Goal: Complete application form

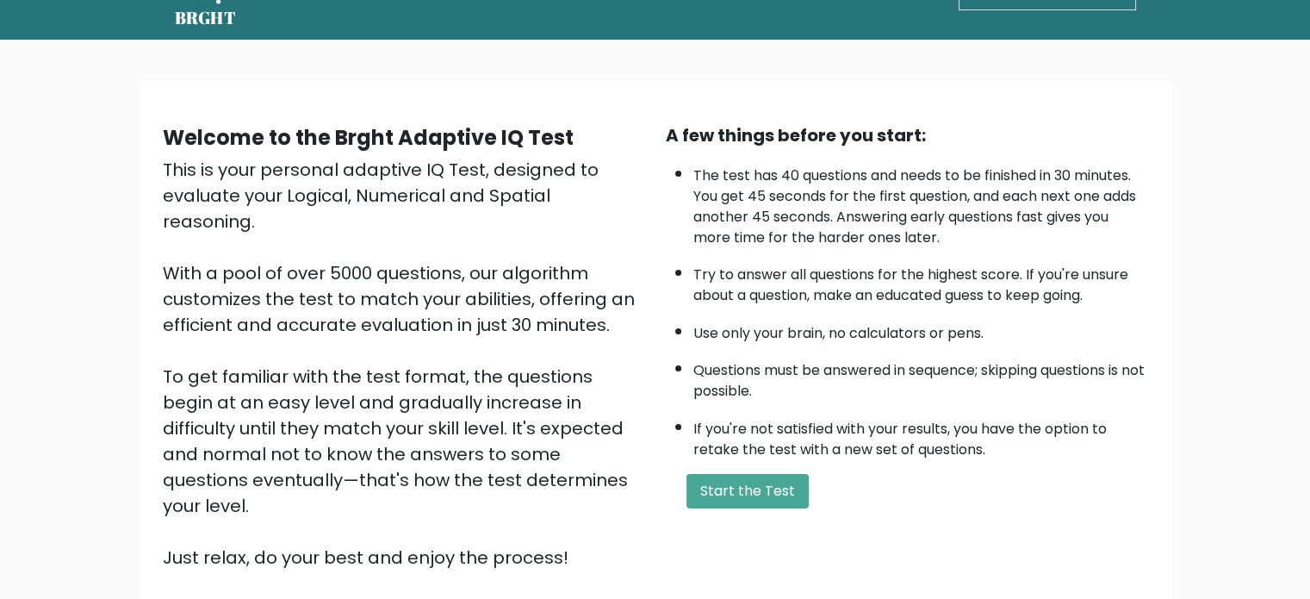
scroll to position [12, 0]
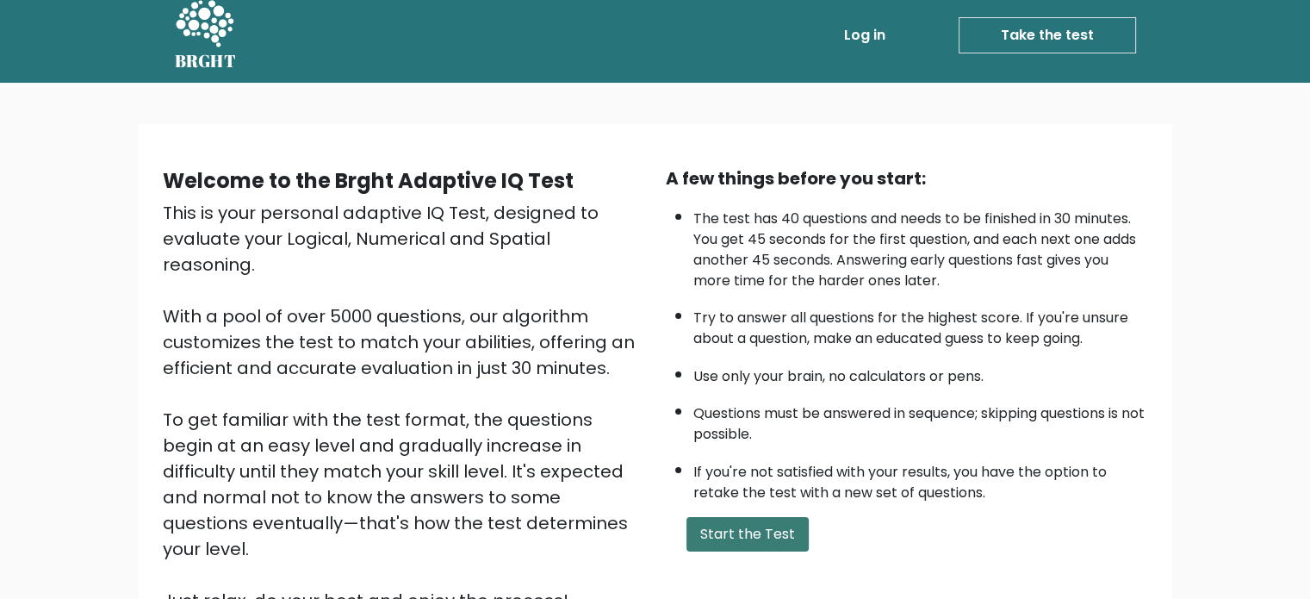
click at [741, 517] on button "Start the Test" at bounding box center [748, 534] width 122 height 34
click at [734, 524] on button "Start the Test" at bounding box center [748, 534] width 122 height 34
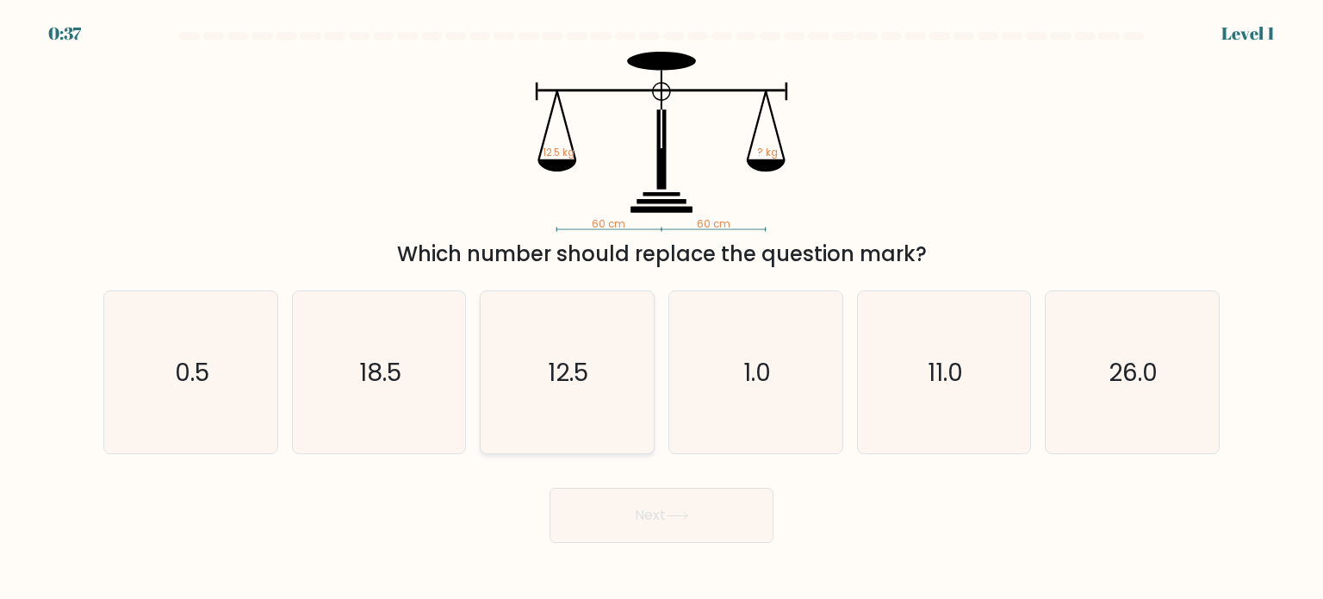
click at [604, 370] on icon "12.5" at bounding box center [567, 372] width 162 height 162
click at [662, 308] on input "c. 12.5" at bounding box center [662, 304] width 1 height 9
radio input "true"
click at [673, 511] on button "Next" at bounding box center [662, 515] width 224 height 55
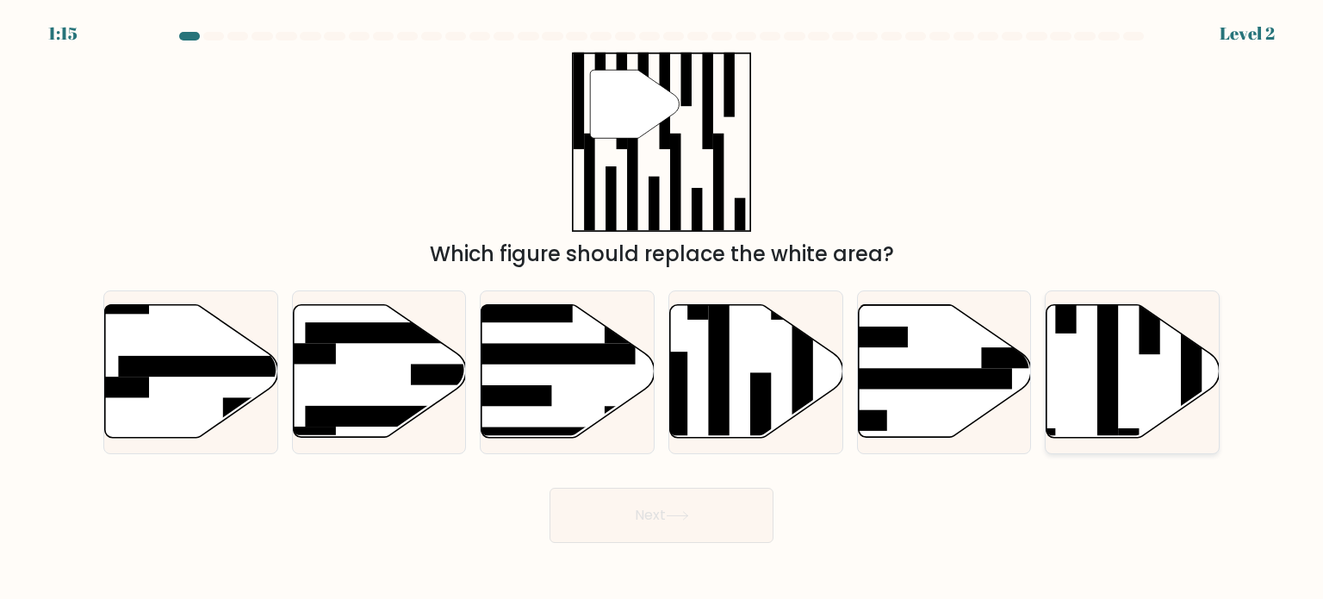
click at [1135, 368] on icon at bounding box center [1133, 371] width 173 height 133
click at [662, 308] on input "f." at bounding box center [662, 304] width 1 height 9
radio input "true"
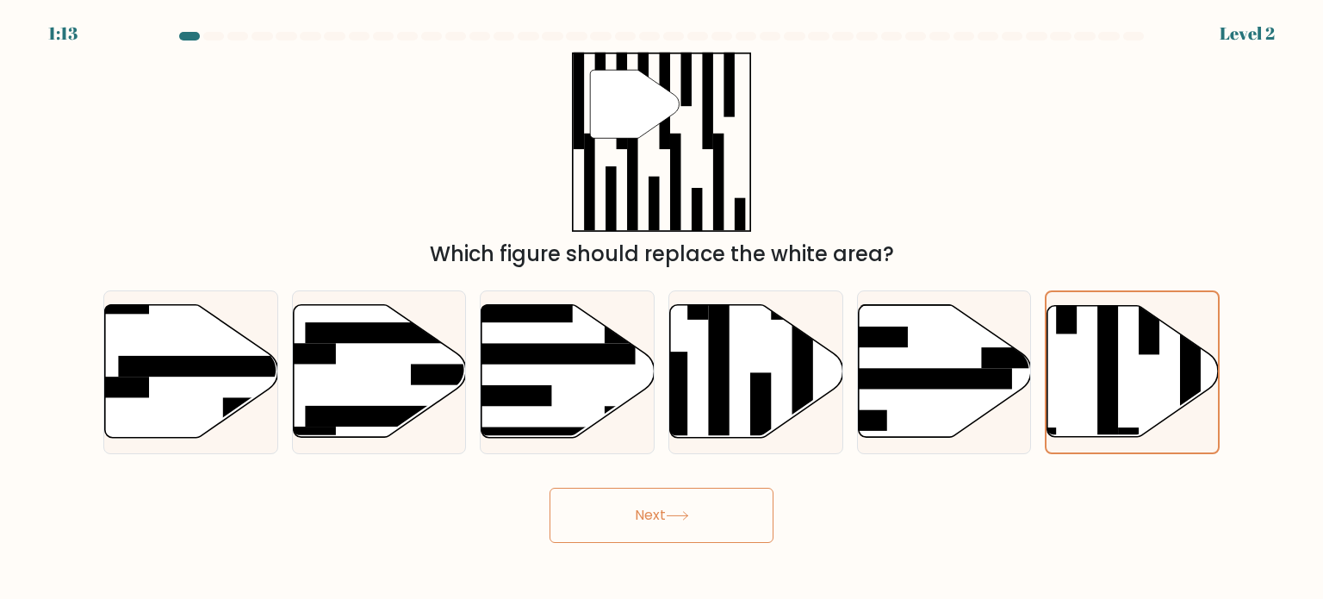
click at [590, 537] on button "Next" at bounding box center [662, 515] width 224 height 55
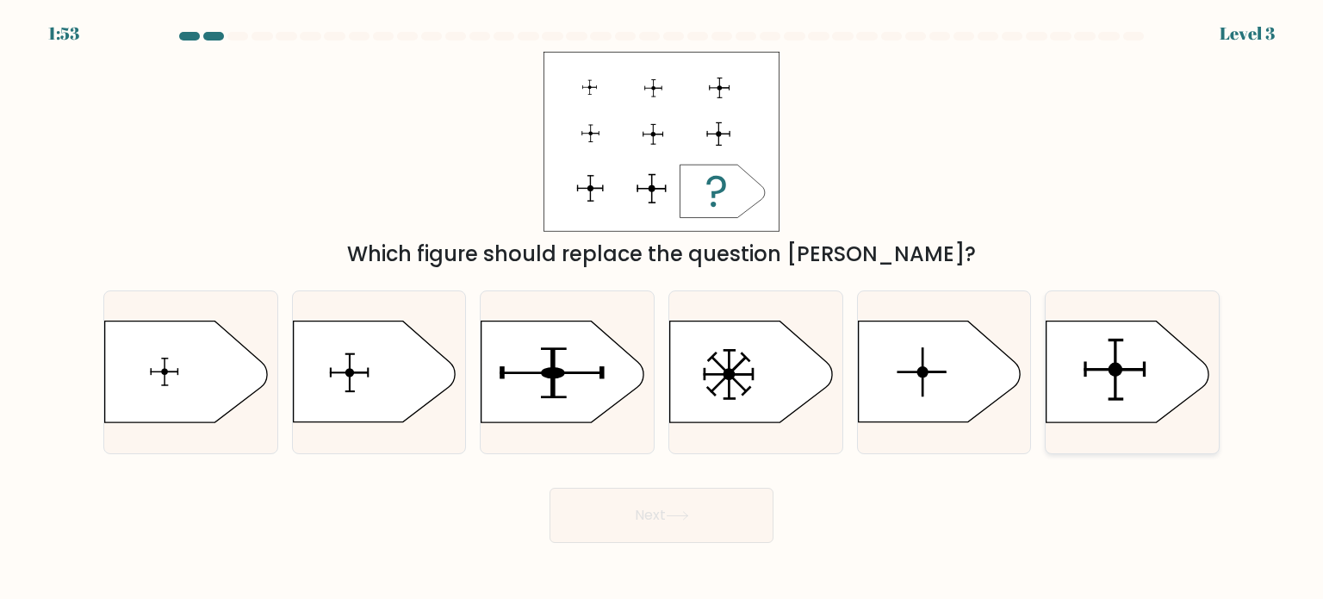
click at [1148, 370] on icon at bounding box center [1128, 371] width 162 height 101
click at [662, 308] on input "f." at bounding box center [662, 304] width 1 height 9
radio input "true"
click at [685, 501] on button "Next" at bounding box center [662, 515] width 224 height 55
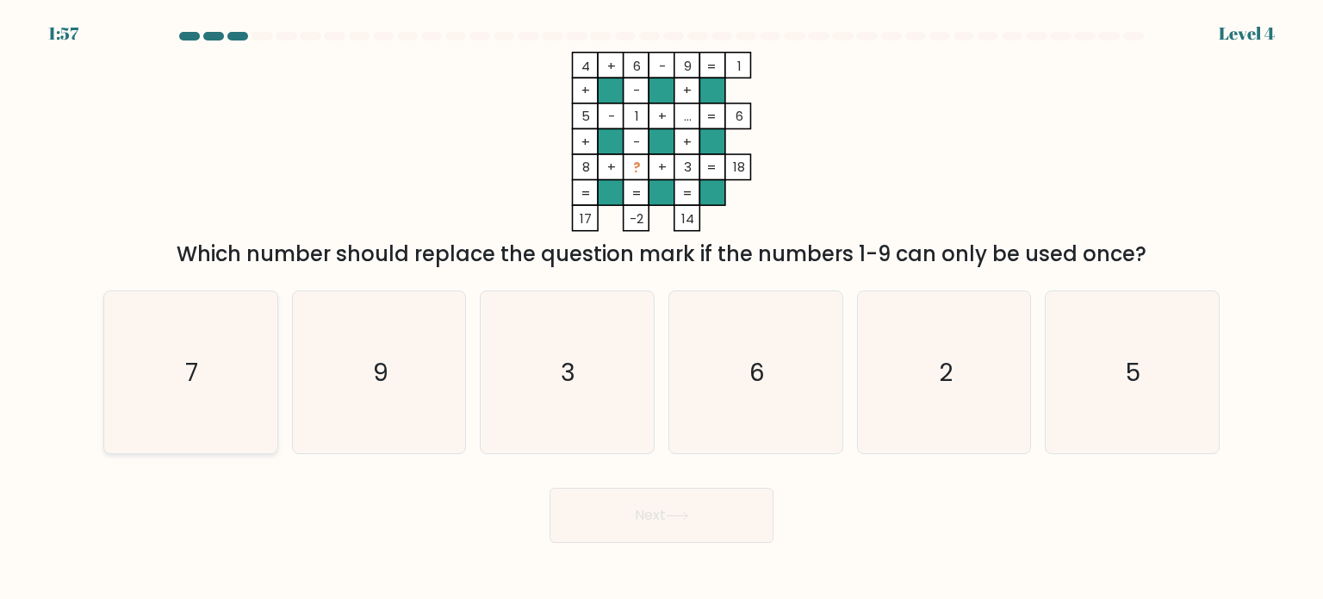
click at [200, 389] on icon "7" at bounding box center [190, 372] width 162 height 162
click at [662, 308] on input "a. 7" at bounding box center [662, 304] width 1 height 9
radio input "true"
click at [719, 550] on body "1:56 Level 4" at bounding box center [661, 299] width 1323 height 599
click at [696, 526] on button "Next" at bounding box center [662, 515] width 224 height 55
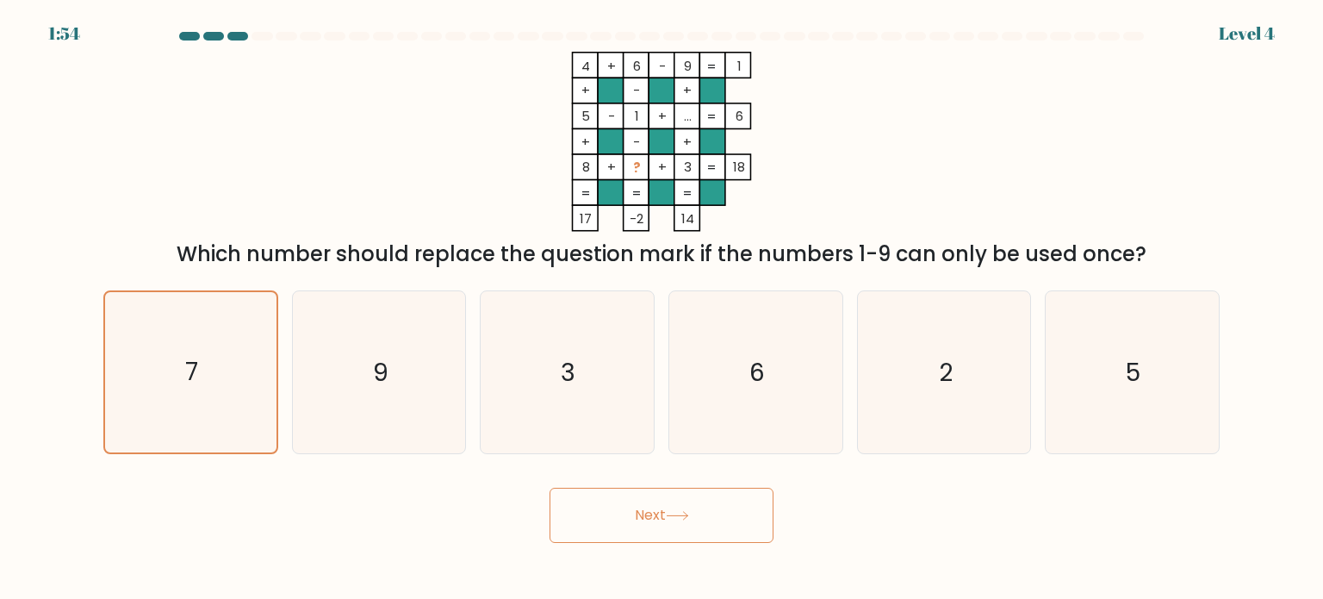
click at [661, 508] on button "Next" at bounding box center [662, 515] width 224 height 55
click at [822, 503] on div "Next" at bounding box center [661, 509] width 1137 height 68
click at [669, 501] on button "Next" at bounding box center [662, 515] width 224 height 55
click at [169, 376] on icon "7" at bounding box center [190, 372] width 160 height 160
click at [662, 308] on input "a. 7" at bounding box center [662, 304] width 1 height 9
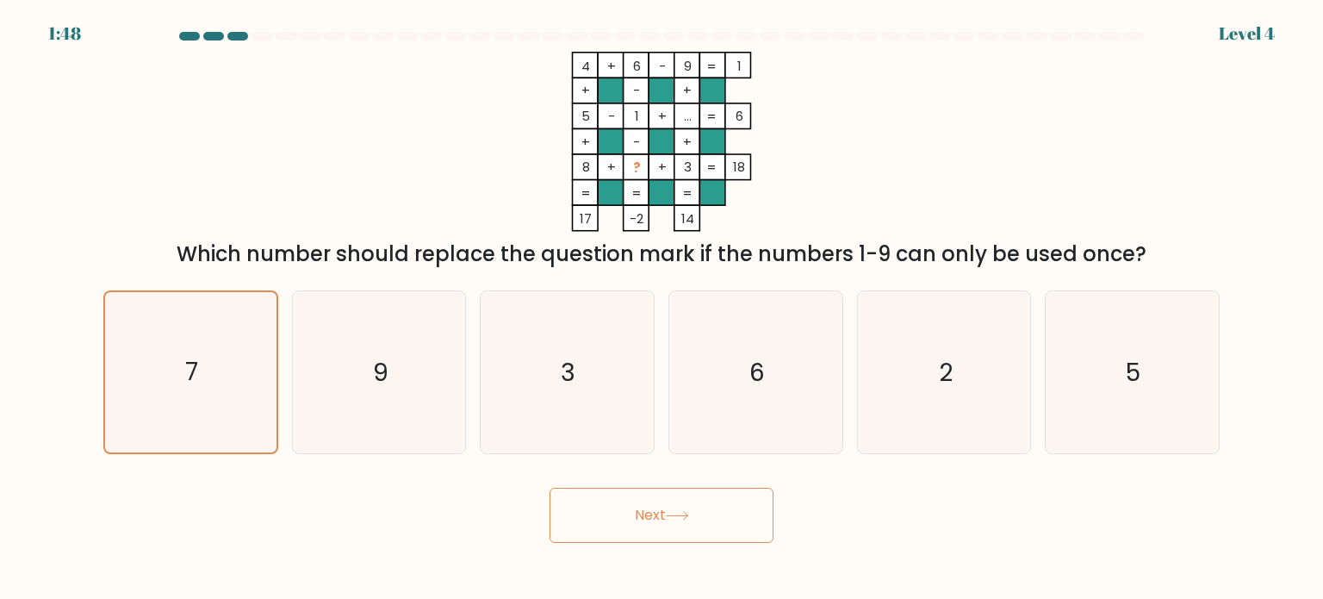
click at [663, 506] on button "Next" at bounding box center [662, 515] width 224 height 55
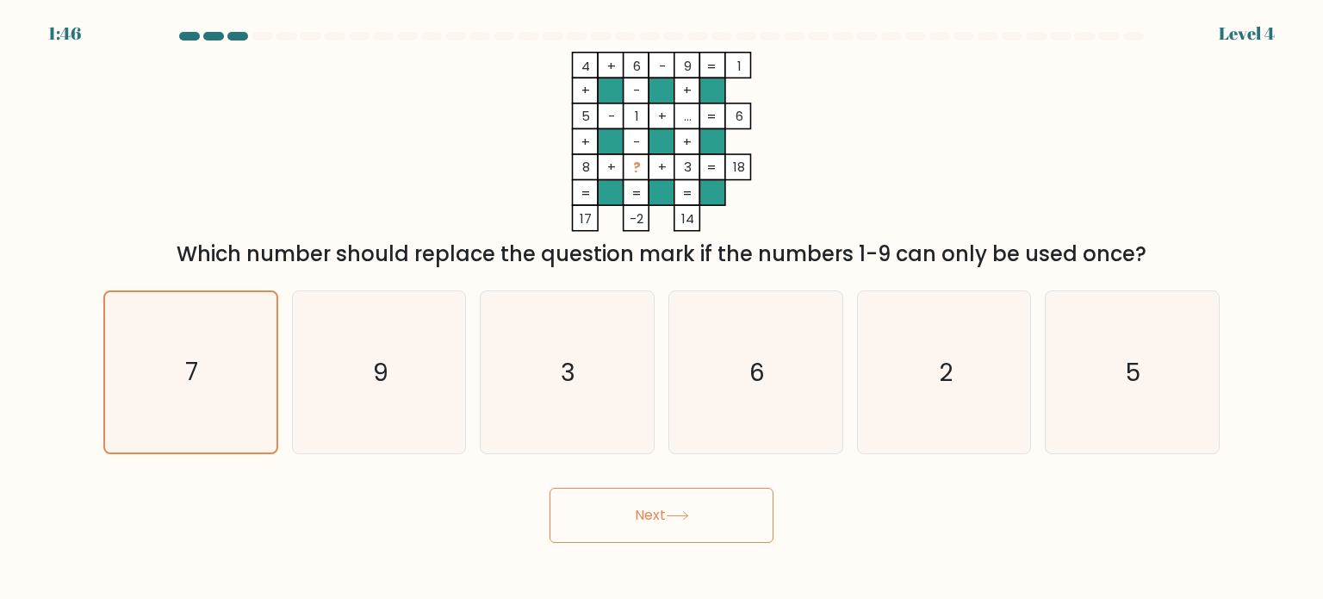
click at [659, 513] on button "Next" at bounding box center [662, 515] width 224 height 55
click at [550, 488] on button "Next" at bounding box center [662, 515] width 224 height 55
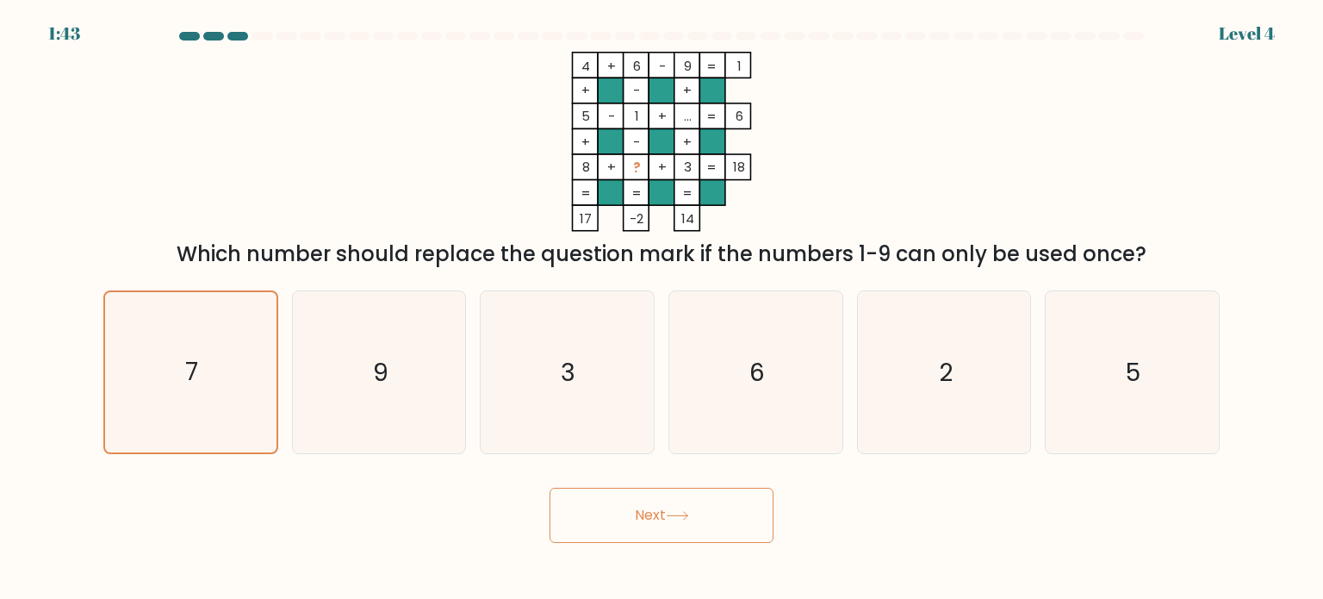
click at [662, 501] on button "Next" at bounding box center [662, 515] width 224 height 55
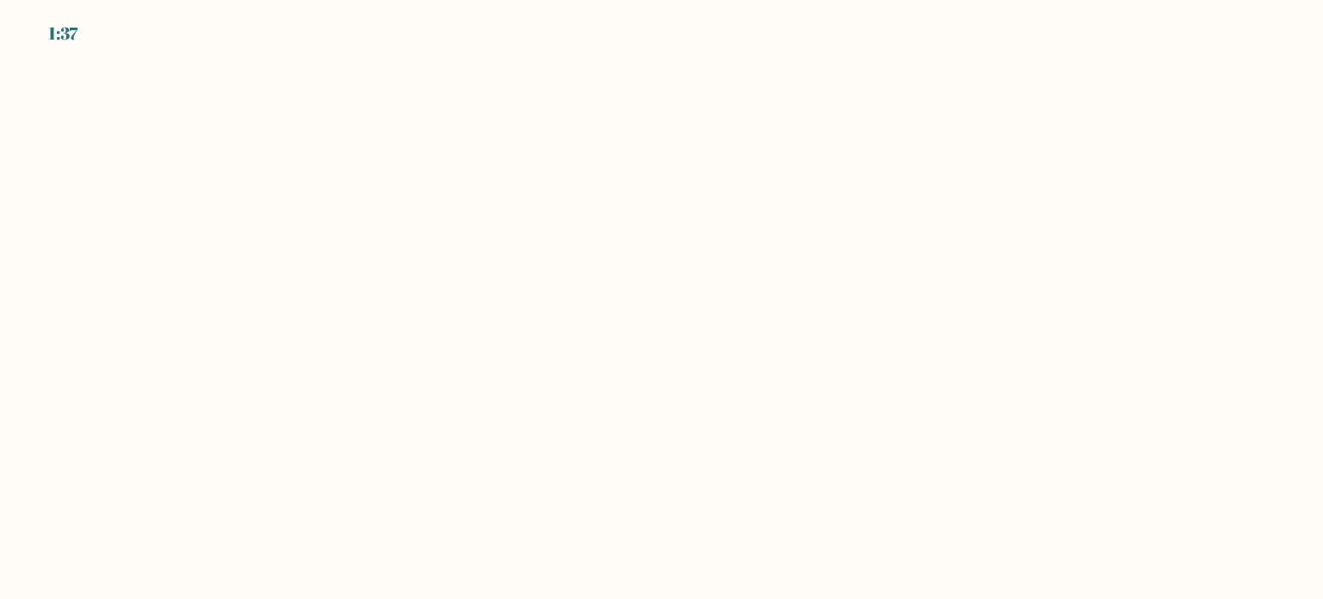
click at [555, 278] on body "1:37" at bounding box center [661, 299] width 1323 height 599
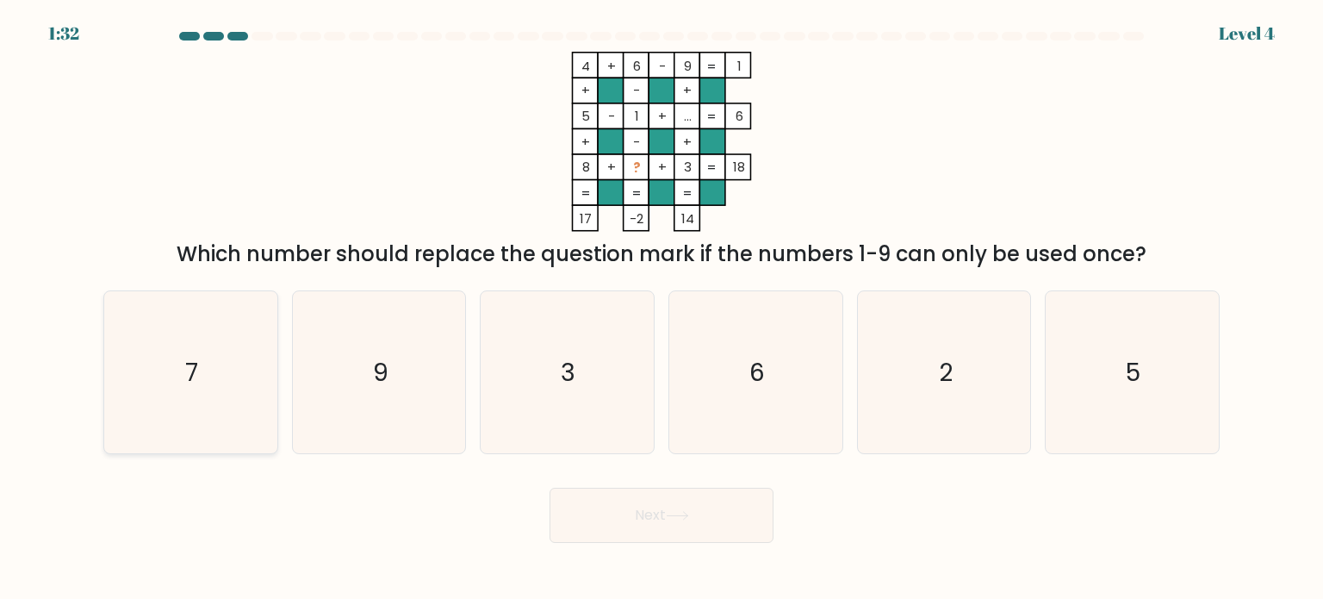
click at [224, 361] on icon "7" at bounding box center [190, 372] width 162 height 162
click at [662, 308] on input "a. 7" at bounding box center [662, 304] width 1 height 9
radio input "true"
click at [697, 526] on button "Next" at bounding box center [662, 515] width 224 height 55
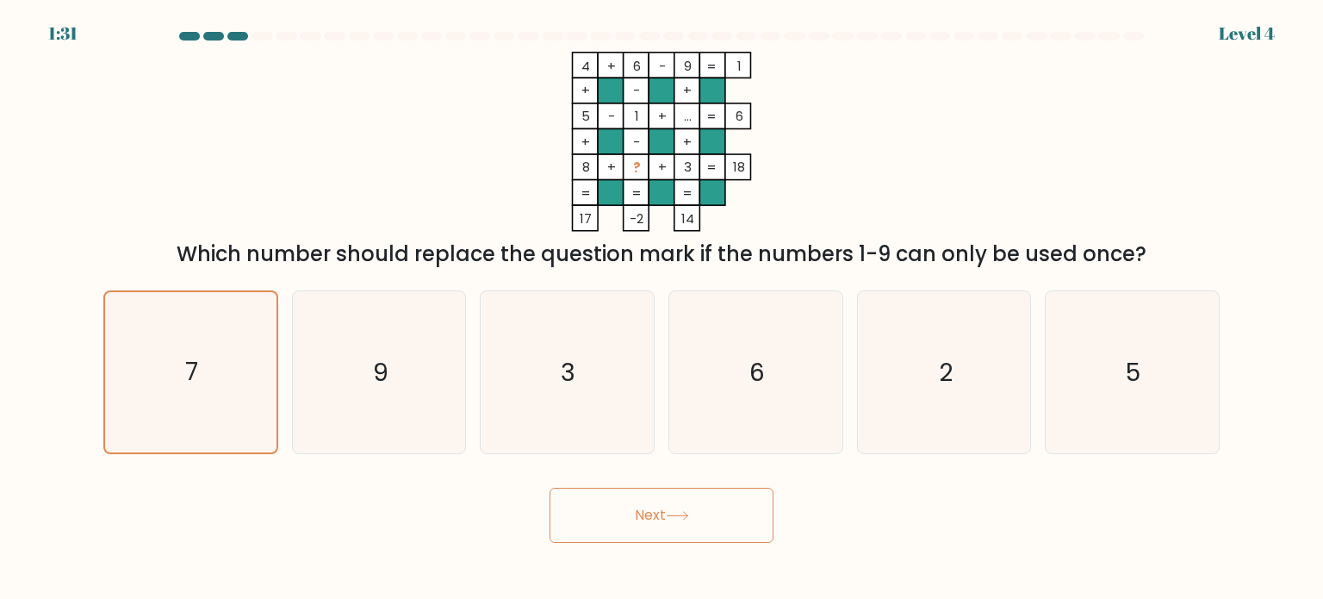
click at [697, 526] on button "Next" at bounding box center [662, 515] width 224 height 55
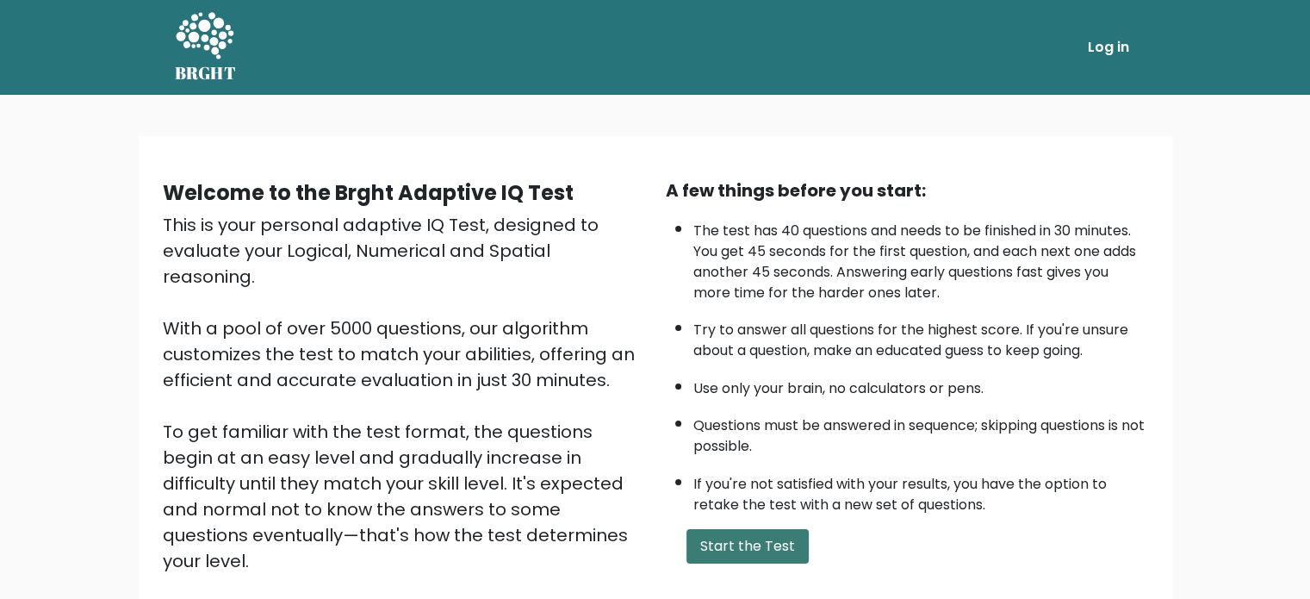
click at [713, 548] on button "Start the Test" at bounding box center [748, 546] width 122 height 34
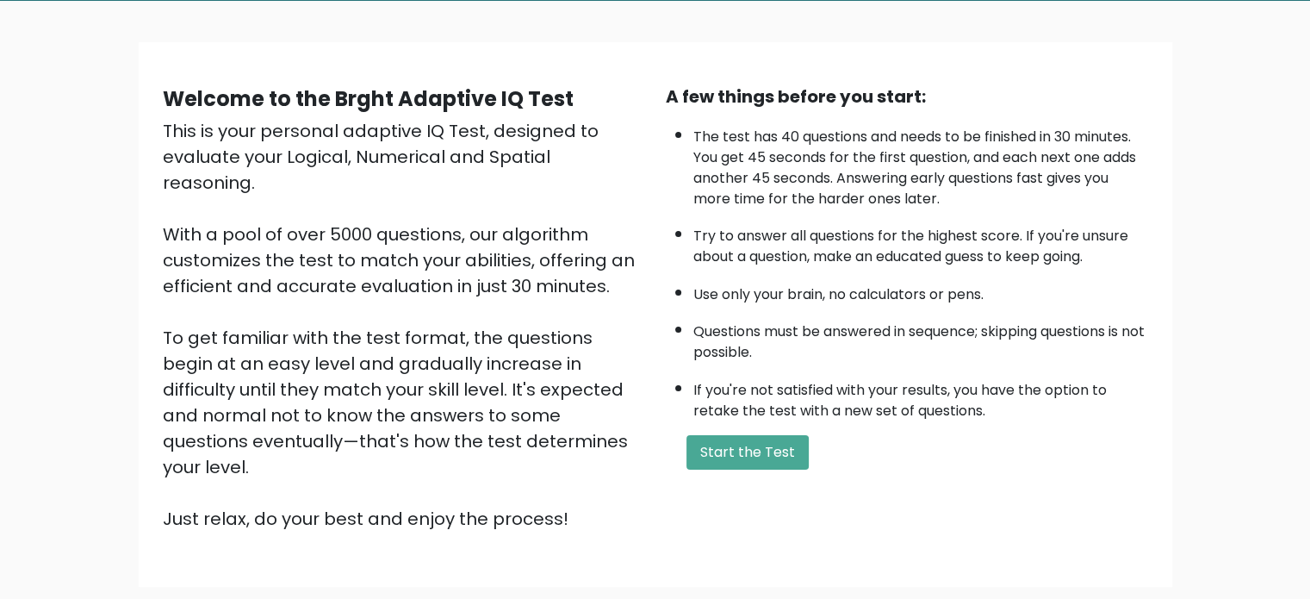
scroll to position [79, 0]
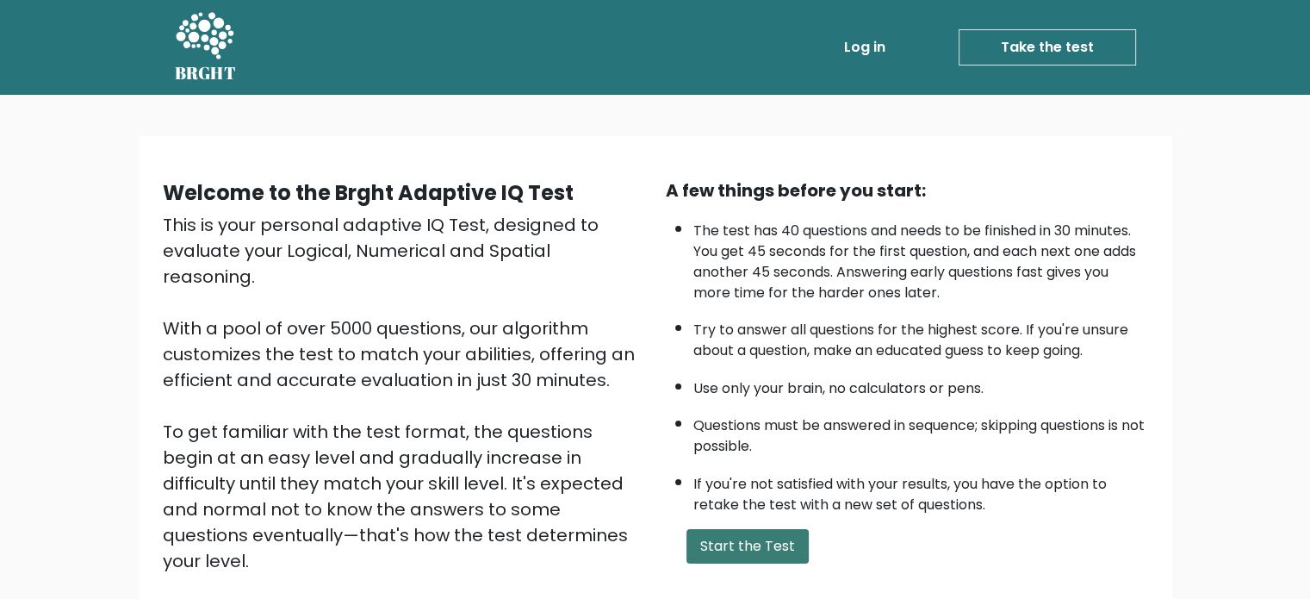
drag, startPoint x: 679, startPoint y: 529, endPoint x: 698, endPoint y: 533, distance: 19.4
click at [679, 529] on form "Start the Test" at bounding box center [907, 546] width 482 height 34
click at [698, 533] on button "Start the Test" at bounding box center [748, 546] width 122 height 34
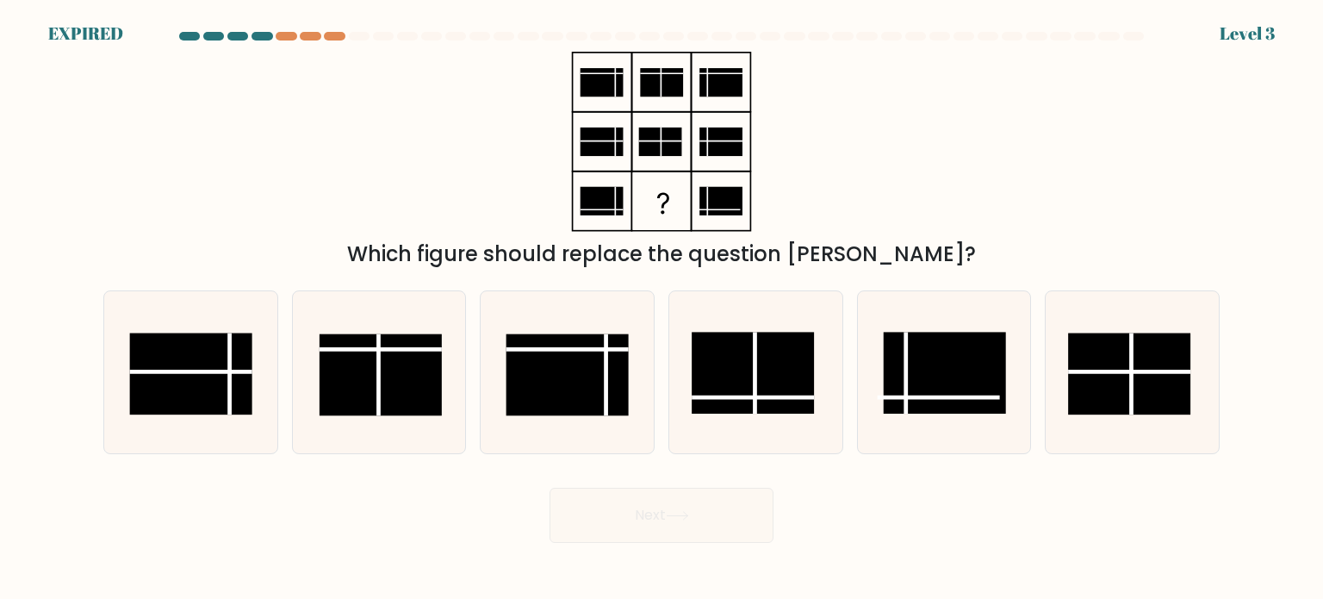
click at [219, 127] on div "Which figure should replace the question [PERSON_NAME]?" at bounding box center [661, 161] width 1137 height 218
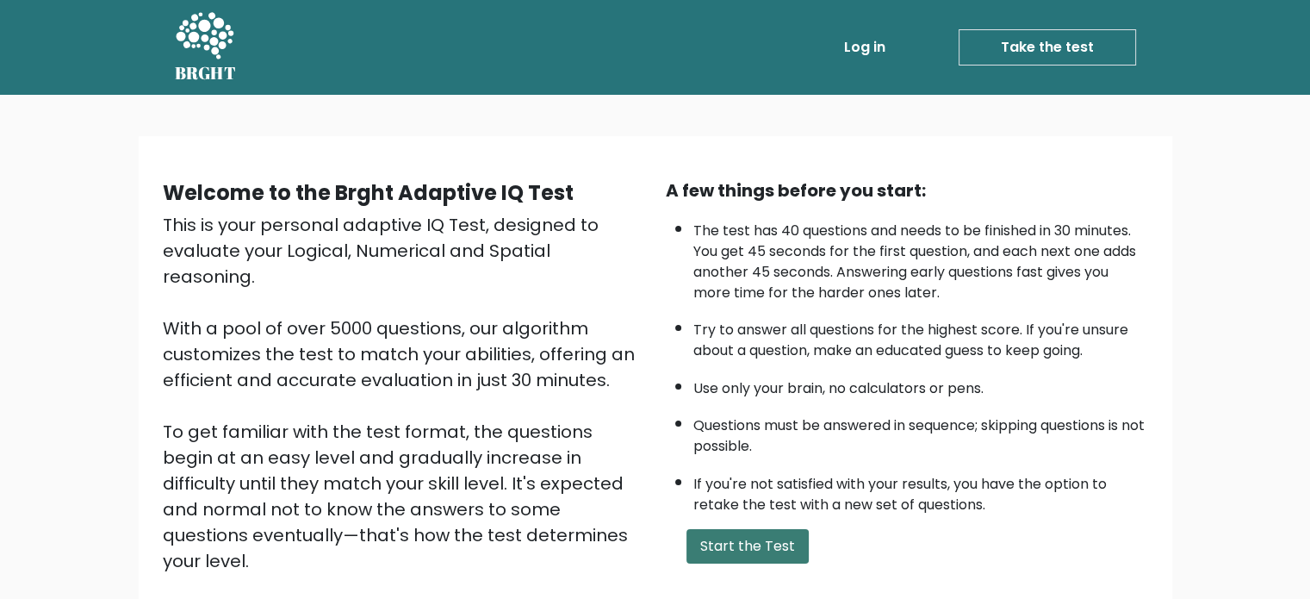
click at [745, 529] on button "Start the Test" at bounding box center [748, 546] width 122 height 34
click at [1061, 51] on link "Take the test" at bounding box center [1047, 47] width 177 height 36
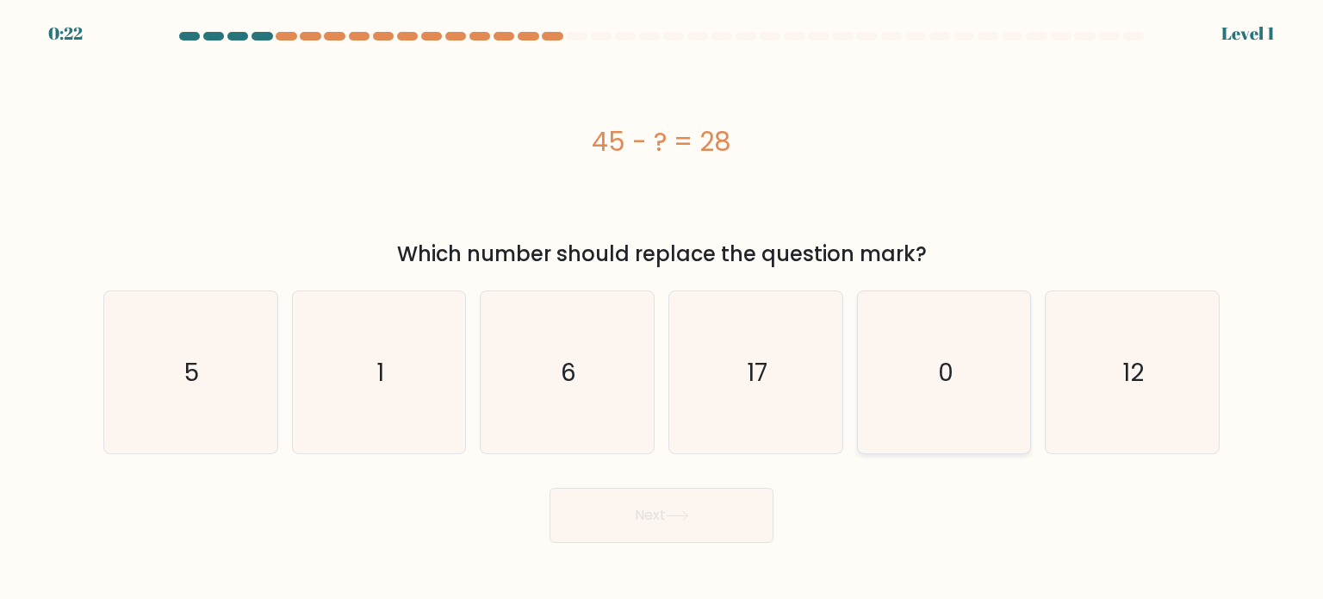
drag, startPoint x: 1322, startPoint y: 206, endPoint x: 955, endPoint y: 300, distance: 379.7
click at [955, 300] on form "a. 5" at bounding box center [661, 287] width 1323 height 511
click at [724, 168] on div "45 - ? = 28" at bounding box center [661, 142] width 1117 height 180
click at [1243, 32] on form "a. 5" at bounding box center [661, 287] width 1323 height 511
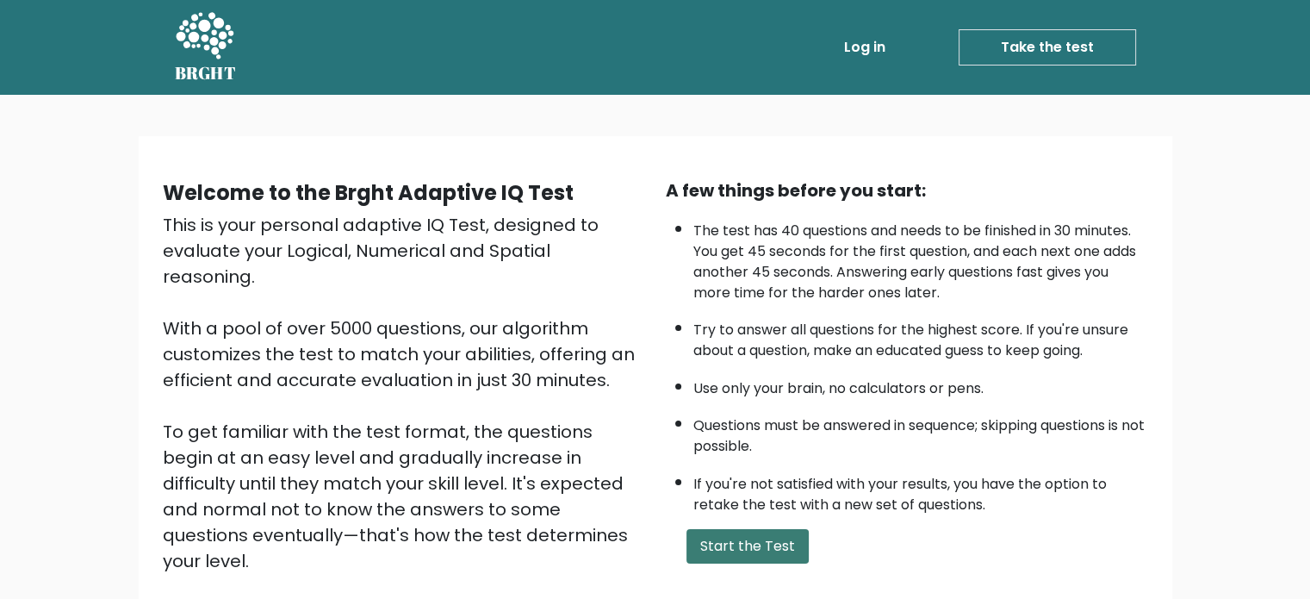
click at [748, 552] on button "Start the Test" at bounding box center [748, 546] width 122 height 34
click at [1082, 37] on link "Take the test" at bounding box center [1047, 47] width 177 height 36
click at [1079, 47] on link "Take the test" at bounding box center [1047, 47] width 177 height 36
click at [743, 519] on div "A few things before you start: The test has 40 questions and needs to be finish…" at bounding box center [907, 401] width 503 height 448
click at [750, 547] on button "Start the Test" at bounding box center [748, 546] width 122 height 34
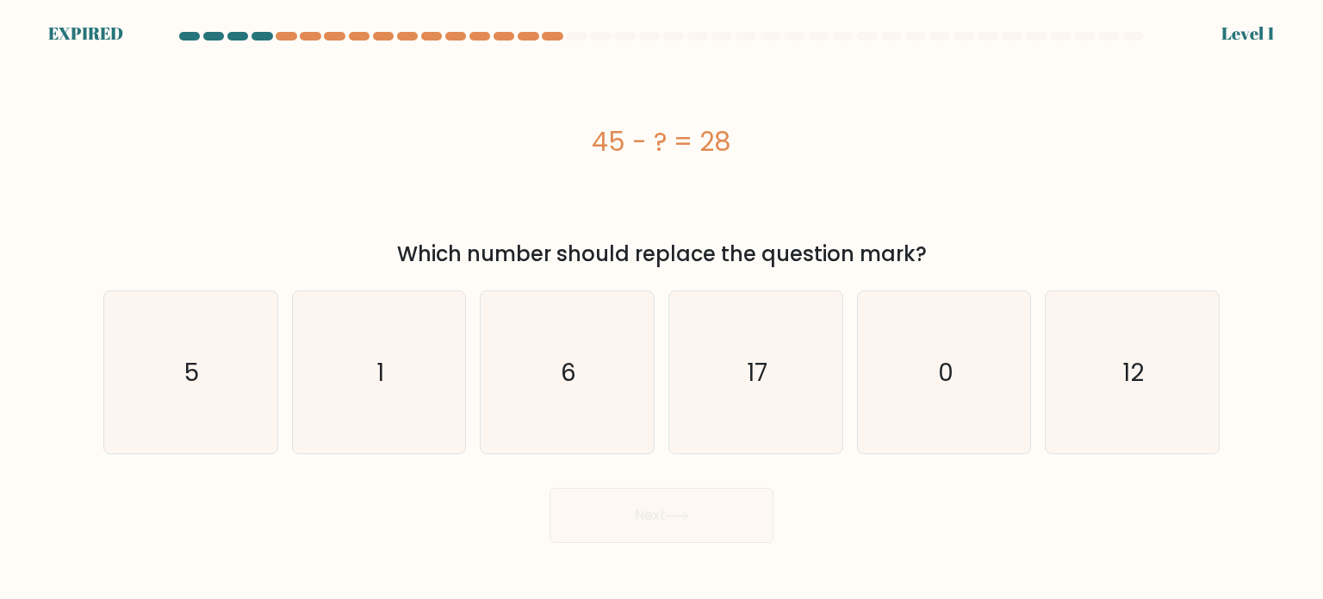
click at [752, 208] on div "45 - ? = 28" at bounding box center [661, 142] width 1117 height 180
drag, startPoint x: 427, startPoint y: 116, endPoint x: 348, endPoint y: 122, distance: 79.5
click at [348, 122] on div "45 - ? = 28" at bounding box center [661, 142] width 1117 height 180
click at [665, 488] on div "Next" at bounding box center [661, 509] width 1137 height 68
click at [727, 519] on div "Next" at bounding box center [661, 509] width 1137 height 68
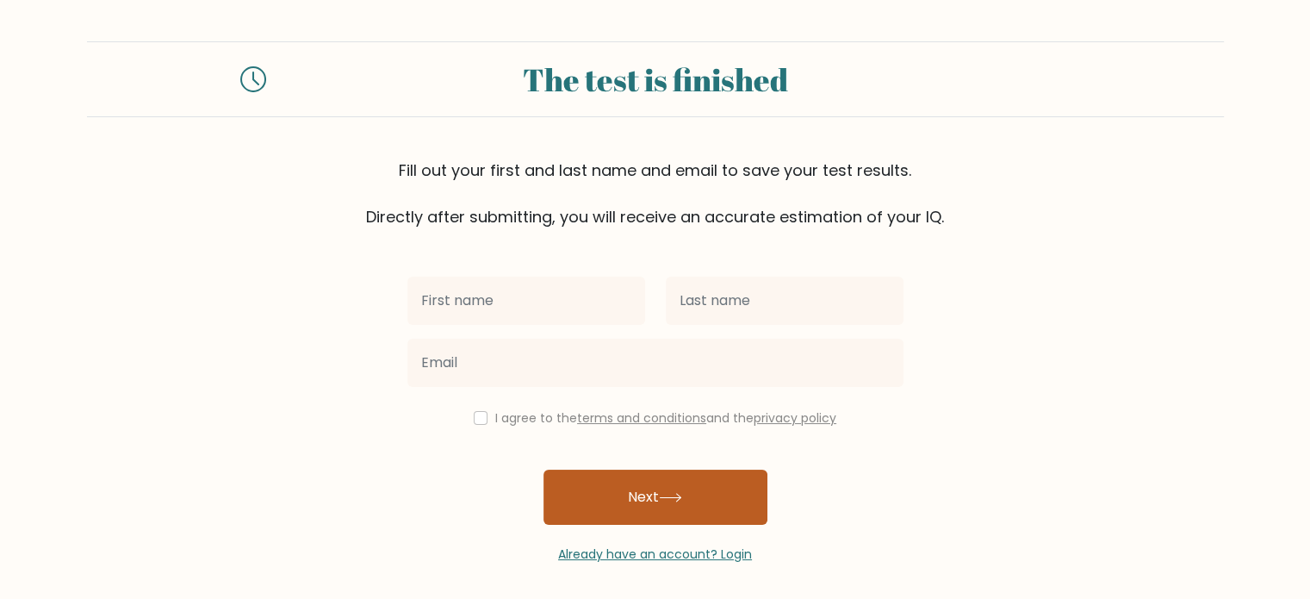
click at [713, 509] on button "Next" at bounding box center [656, 497] width 224 height 55
click at [713, 507] on button "Next" at bounding box center [656, 497] width 224 height 55
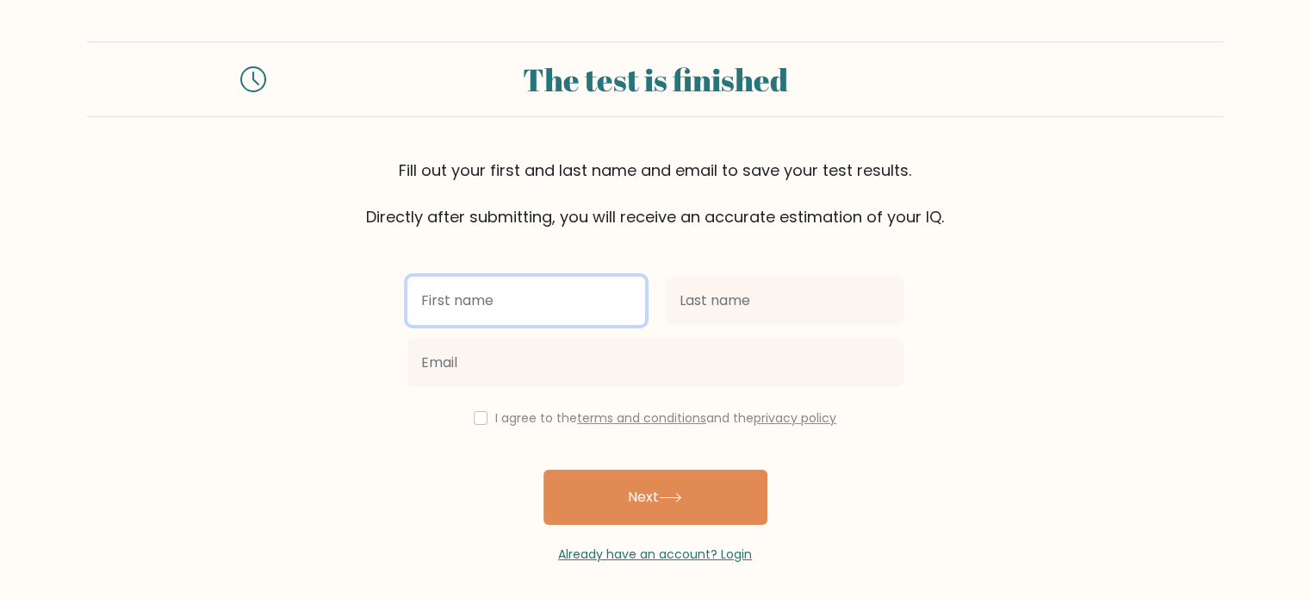
click at [581, 302] on input "text" at bounding box center [526, 301] width 238 height 48
type input "Jonalyn"
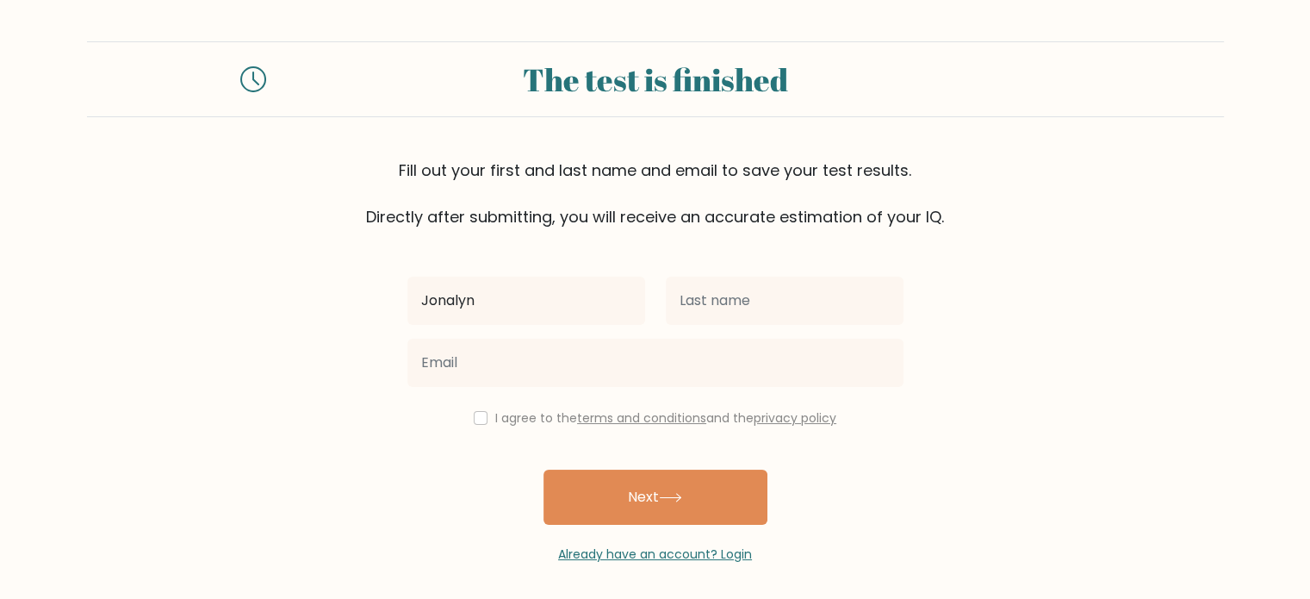
click at [817, 275] on div at bounding box center [785, 301] width 258 height 62
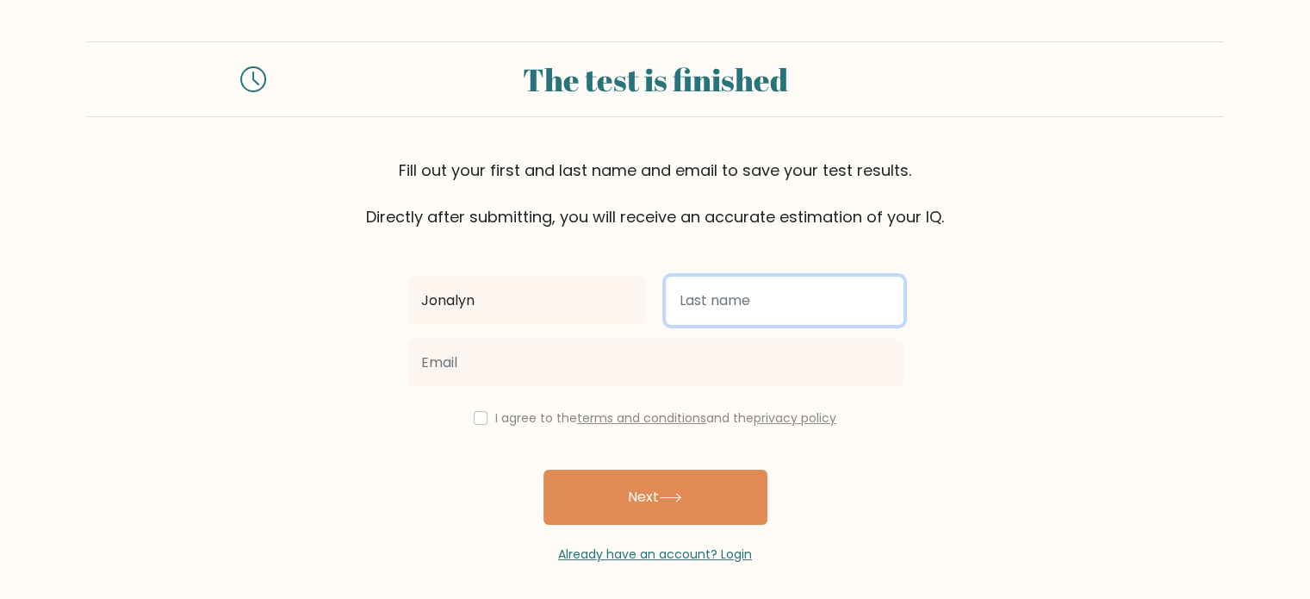
click at [806, 296] on input "text" at bounding box center [785, 301] width 238 height 48
type input "Baybaya"
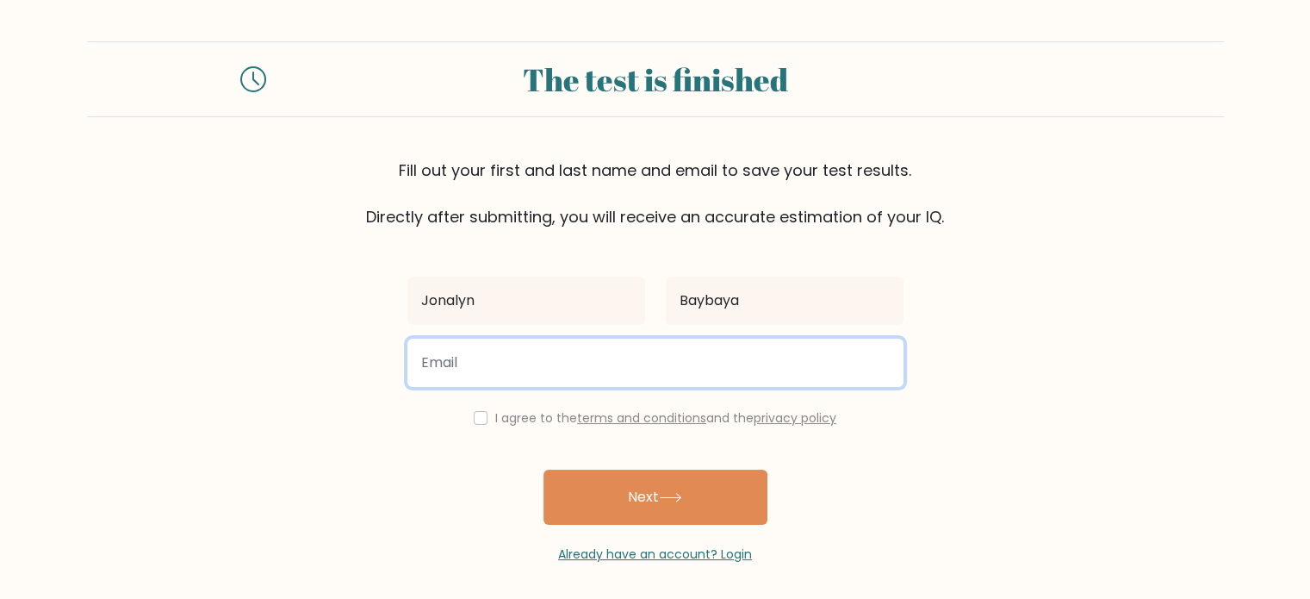
click at [679, 382] on input "email" at bounding box center [655, 363] width 496 height 48
type input "jonalynbaybaya@gmail.com"
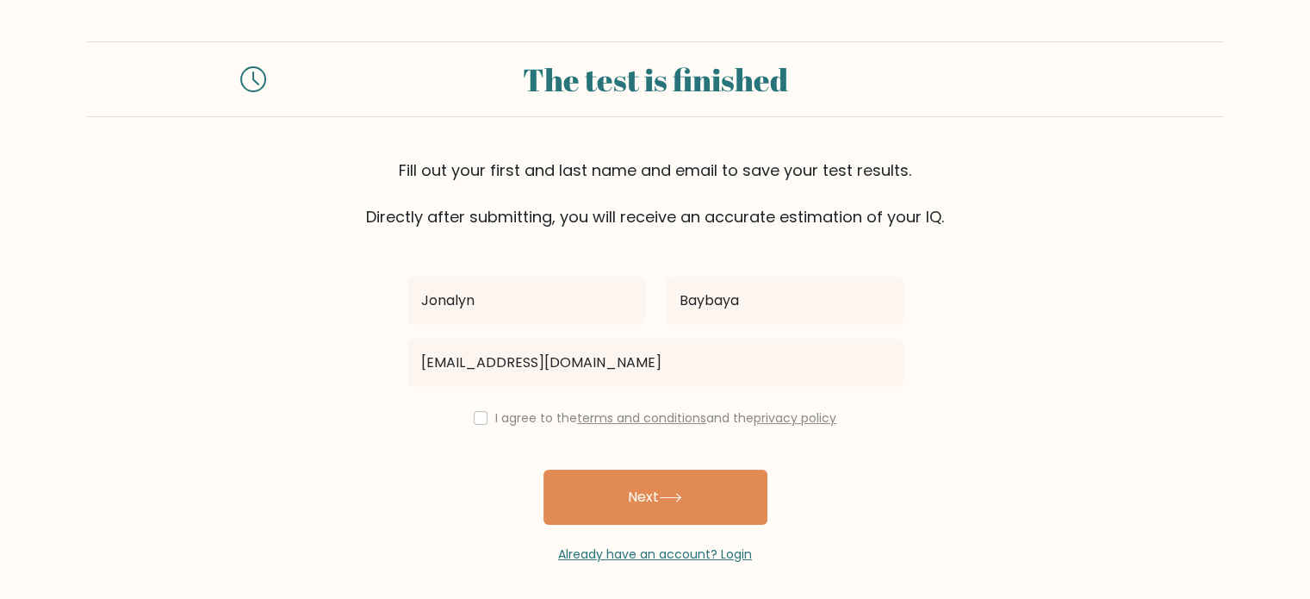
drag, startPoint x: 503, startPoint y: 419, endPoint x: 578, endPoint y: 487, distance: 101.2
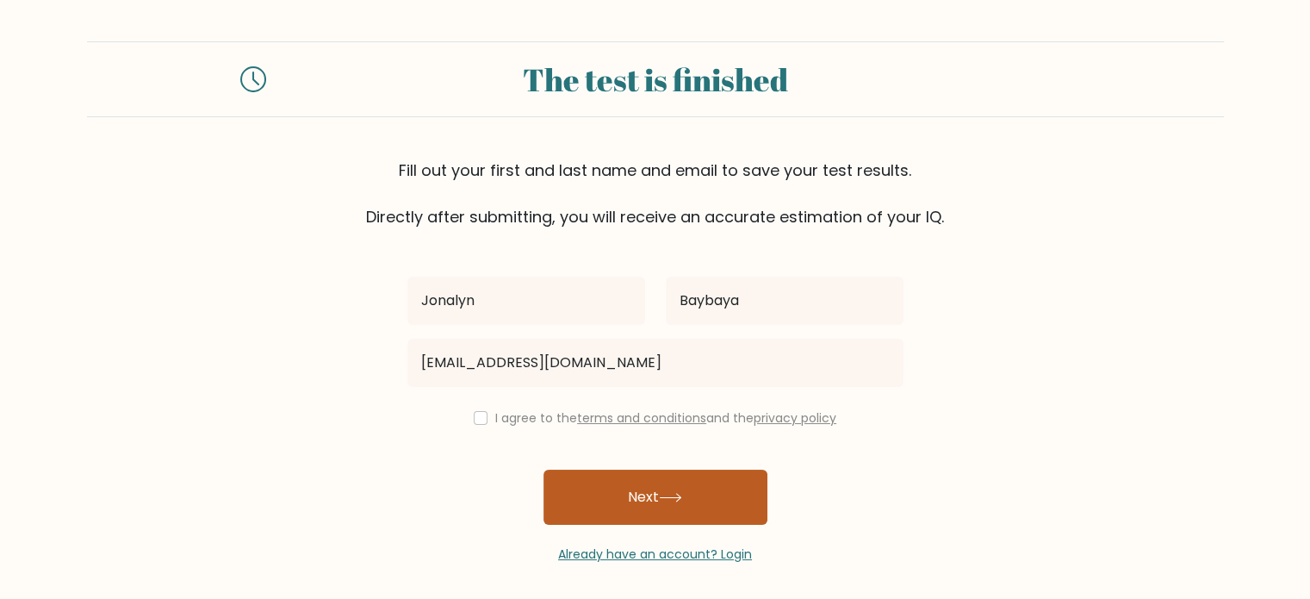
click at [503, 420] on label "I agree to the terms and conditions and the privacy policy" at bounding box center [665, 417] width 341 height 17
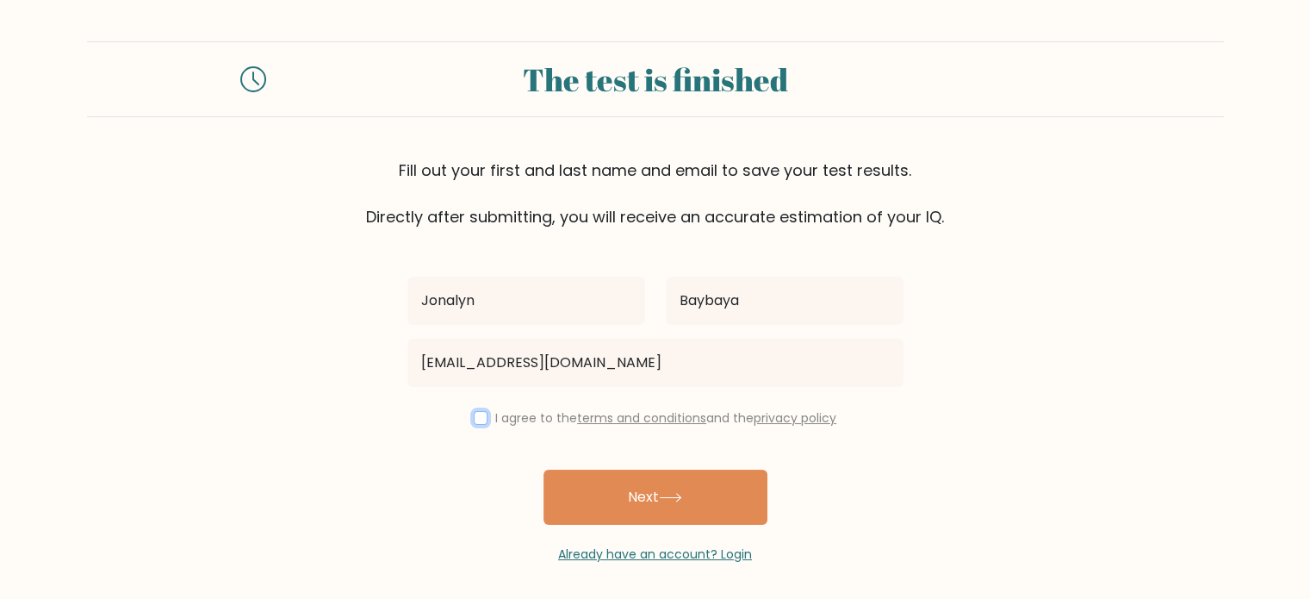
click at [474, 420] on input "checkbox" at bounding box center [481, 418] width 14 height 14
checkbox input "true"
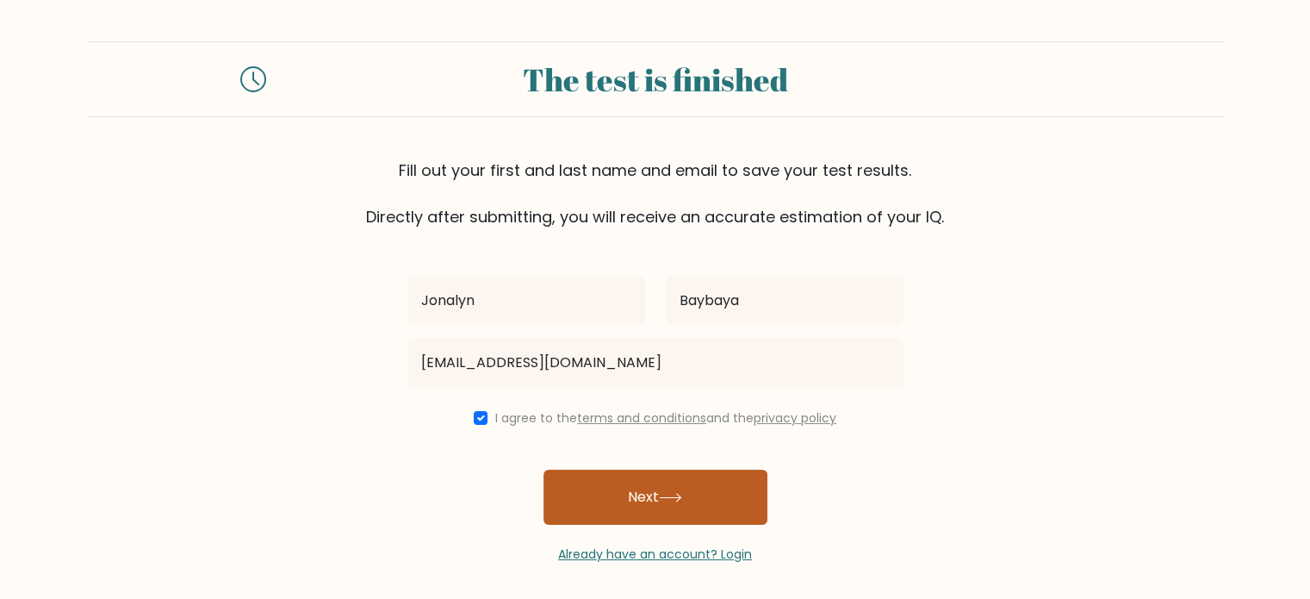
click at [562, 484] on button "Next" at bounding box center [656, 497] width 224 height 55
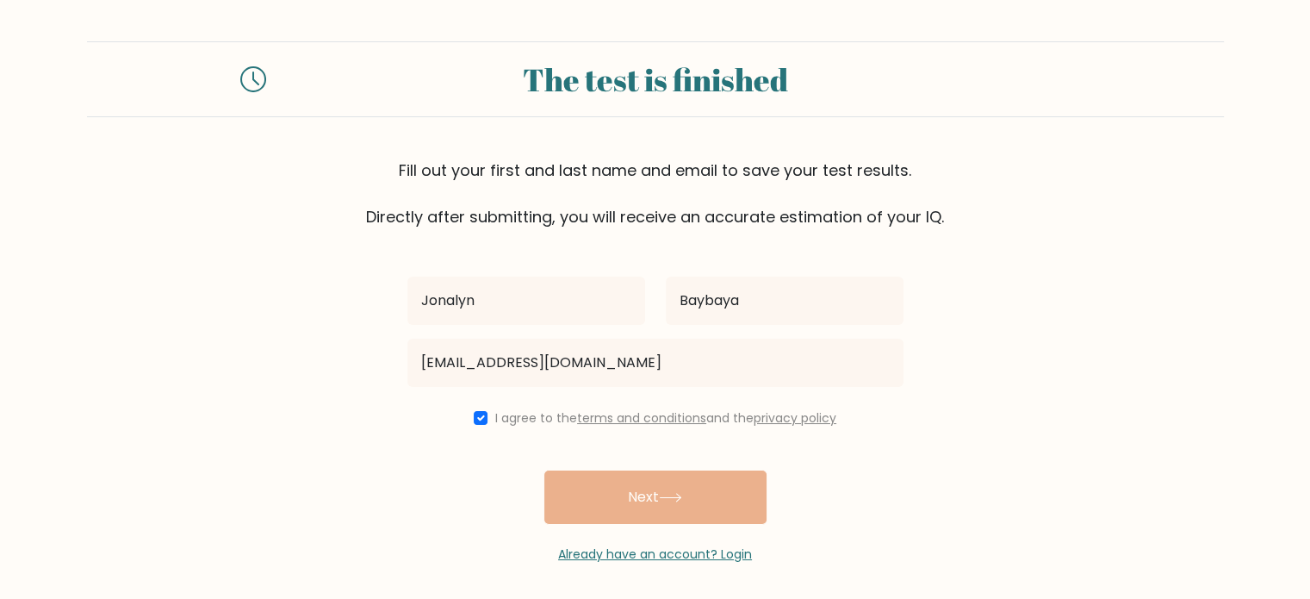
click at [721, 502] on div "Jonalyn Baybaya jonalynbaybaya@gmail.com I agree to the terms and conditions an…" at bounding box center [655, 395] width 517 height 335
